Goal: Task Accomplishment & Management: Manage account settings

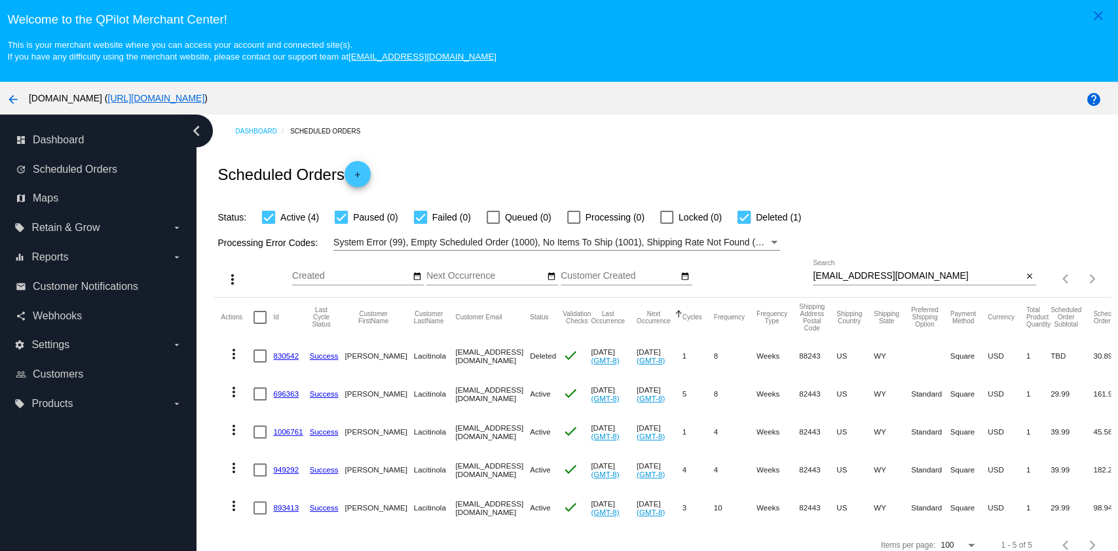
scroll to position [83, 0]
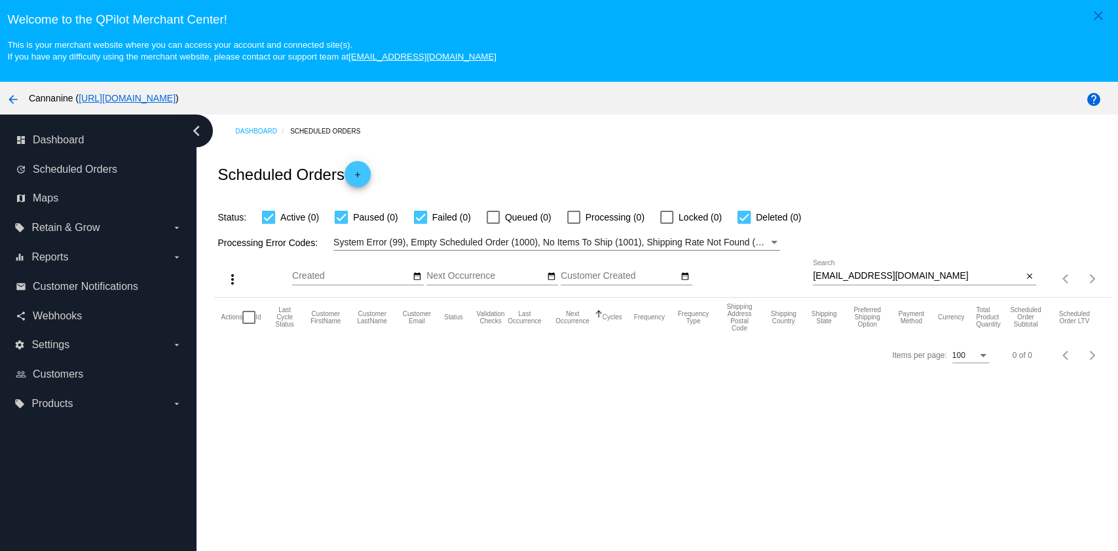
click at [888, 280] on input "[EMAIL_ADDRESS][DOMAIN_NAME]" at bounding box center [918, 276] width 210 height 10
paste input "sapphicsigns"
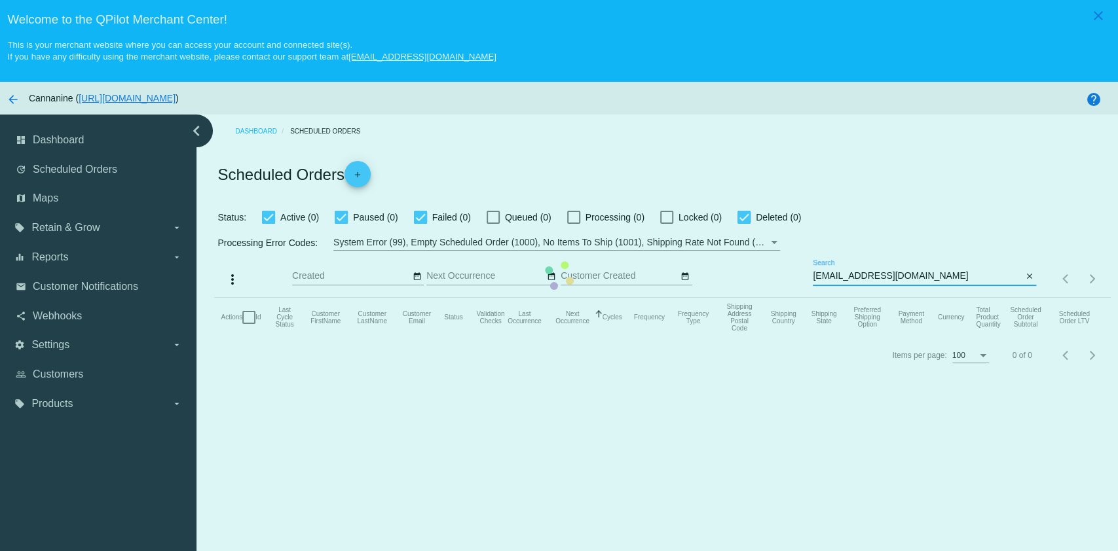
type input "[EMAIL_ADDRESS][DOMAIN_NAME]"
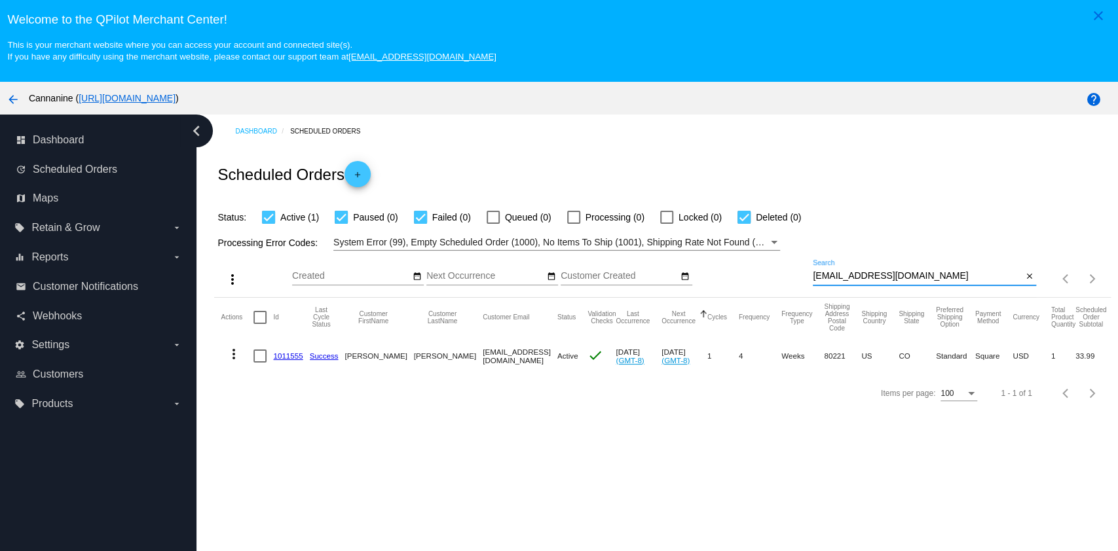
click at [230, 354] on mat-icon "more_vert" at bounding box center [234, 354] width 16 height 16
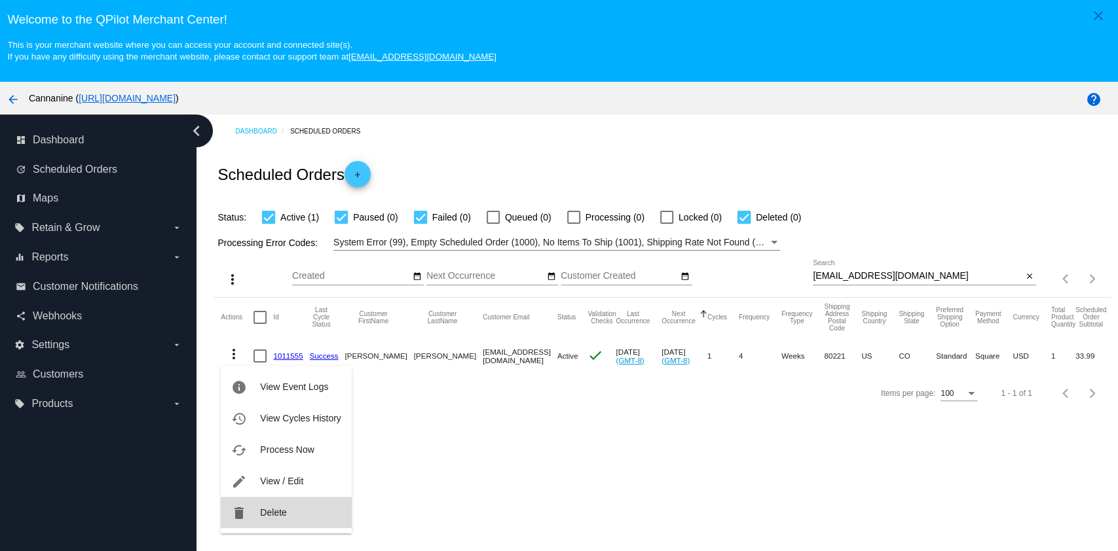
click at [299, 506] on button "delete Delete" at bounding box center [286, 512] width 130 height 31
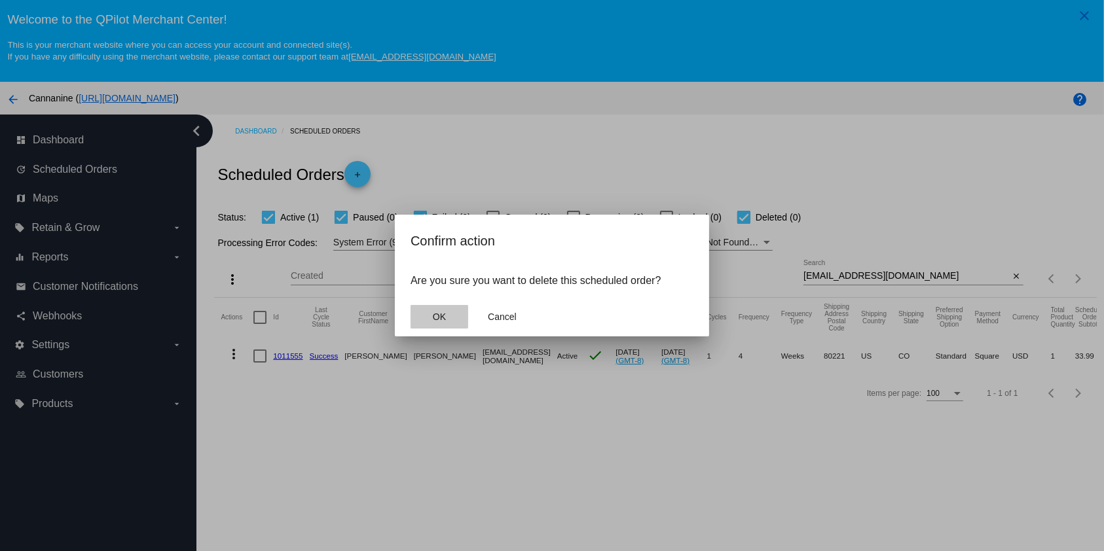
click at [430, 312] on button "OK" at bounding box center [440, 317] width 58 height 24
